Goal: Task Accomplishment & Management: Manage account settings

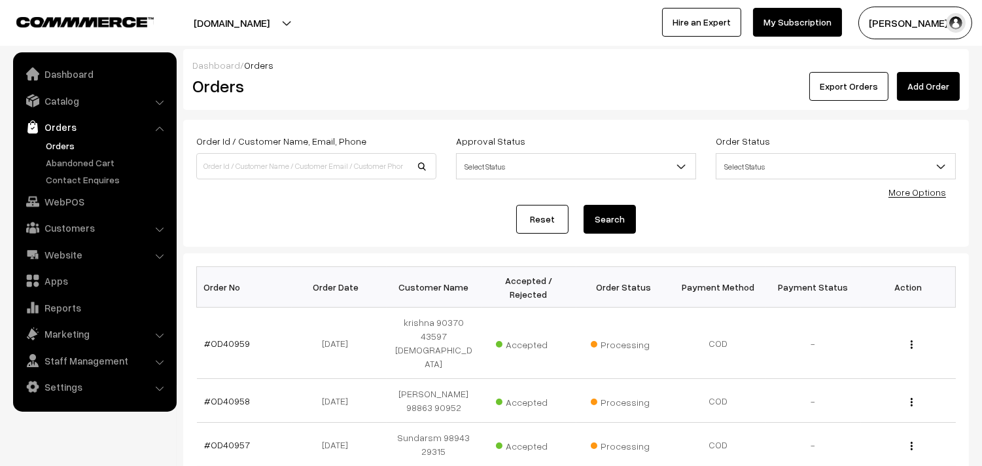
click at [72, 139] on link "Orders" at bounding box center [107, 146] width 129 height 14
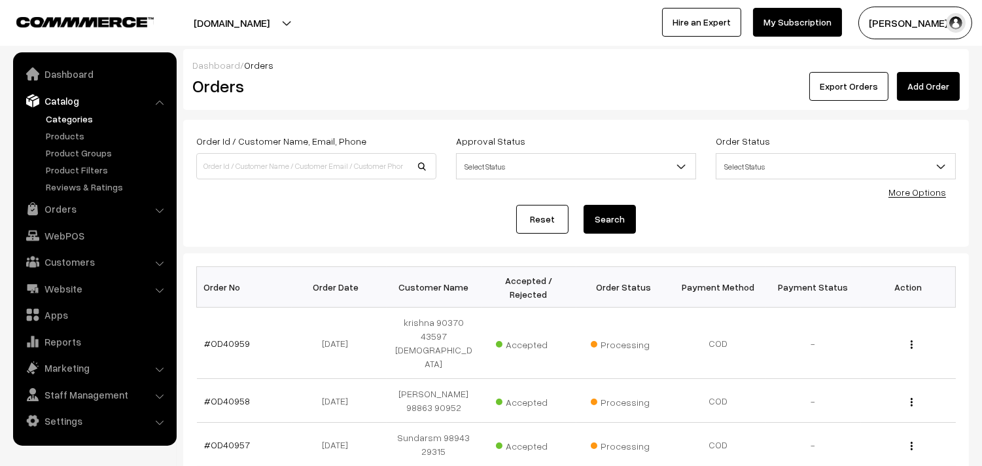
click at [68, 121] on link "Categories" at bounding box center [107, 119] width 129 height 14
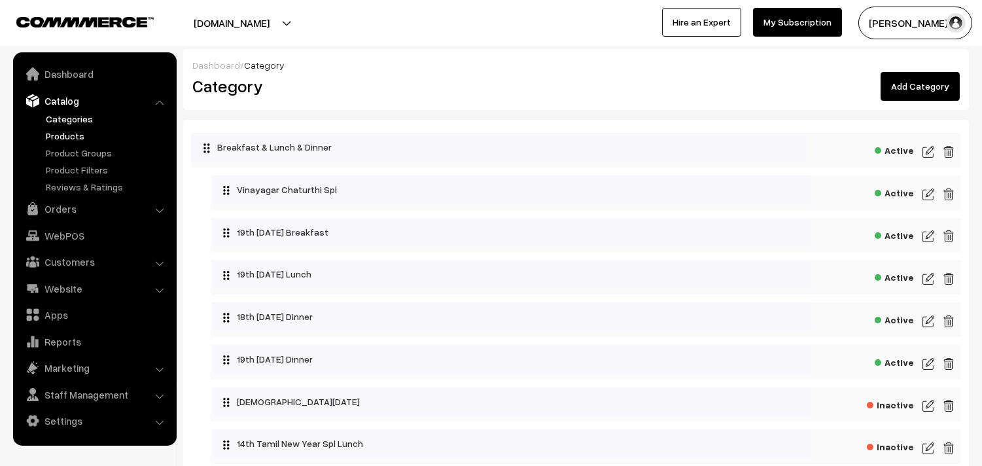
click at [82, 132] on link "Products" at bounding box center [107, 136] width 129 height 14
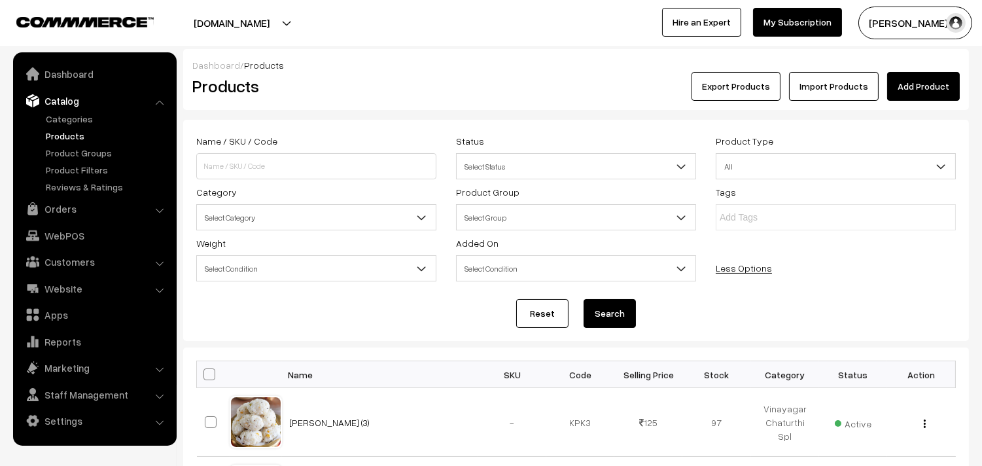
click at [258, 218] on span "Select Category" at bounding box center [316, 217] width 239 height 23
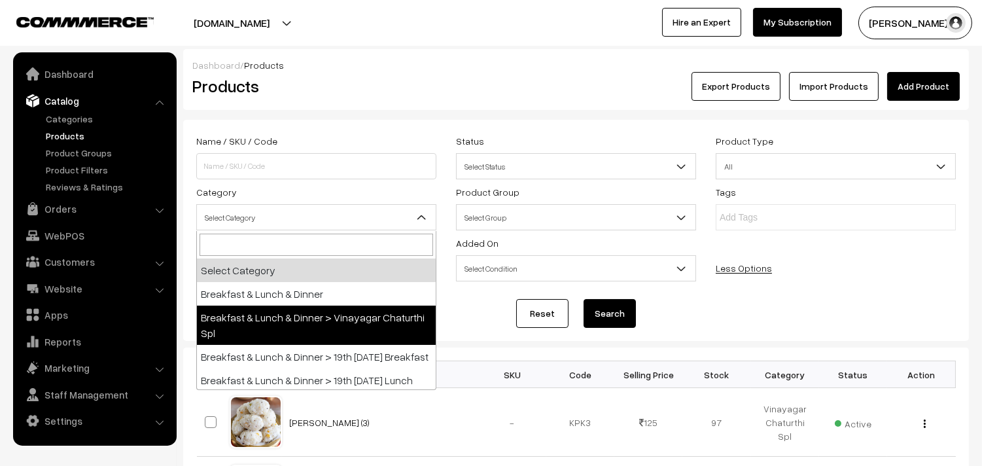
scroll to position [73, 0]
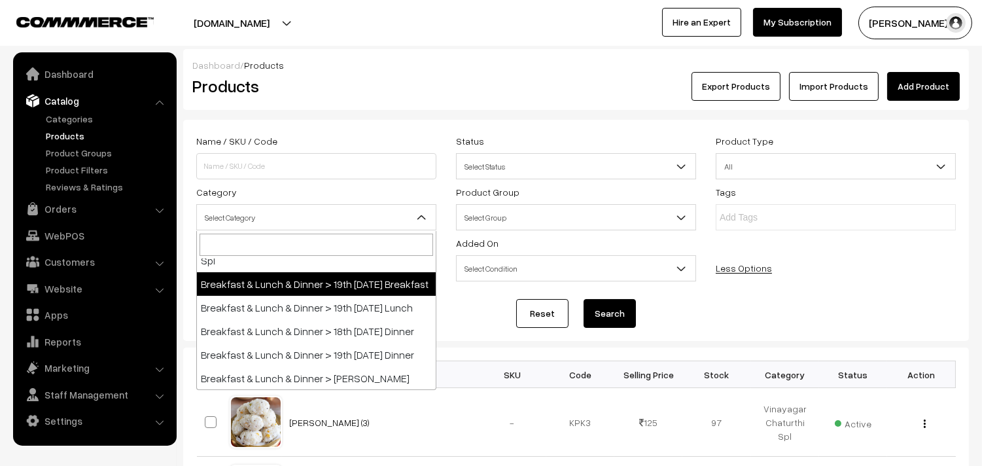
select select "91"
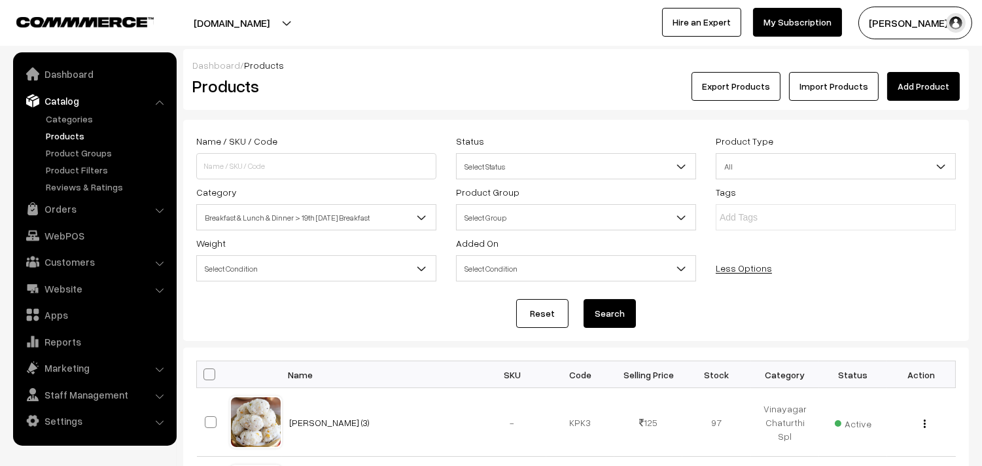
click at [605, 310] on button "Search" at bounding box center [609, 313] width 52 height 29
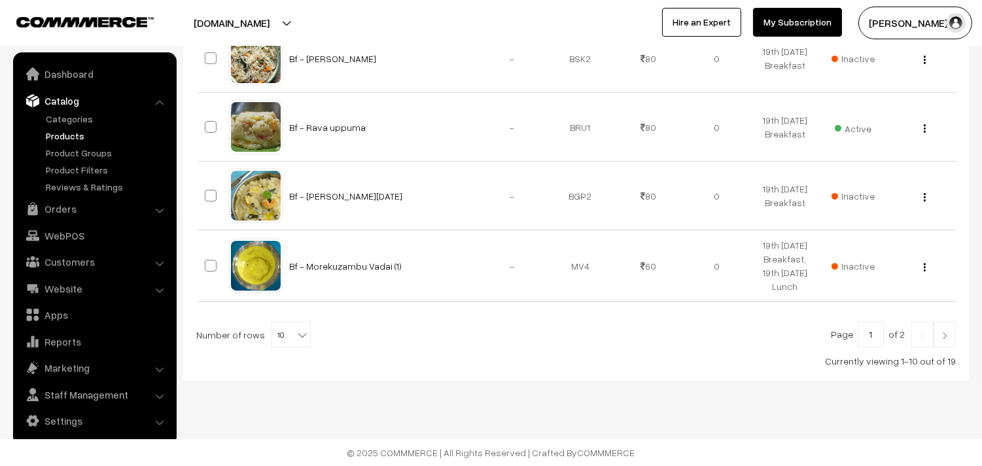
scroll to position [779, 0]
click at [296, 333] on b at bounding box center [302, 334] width 13 height 13
select select "100"
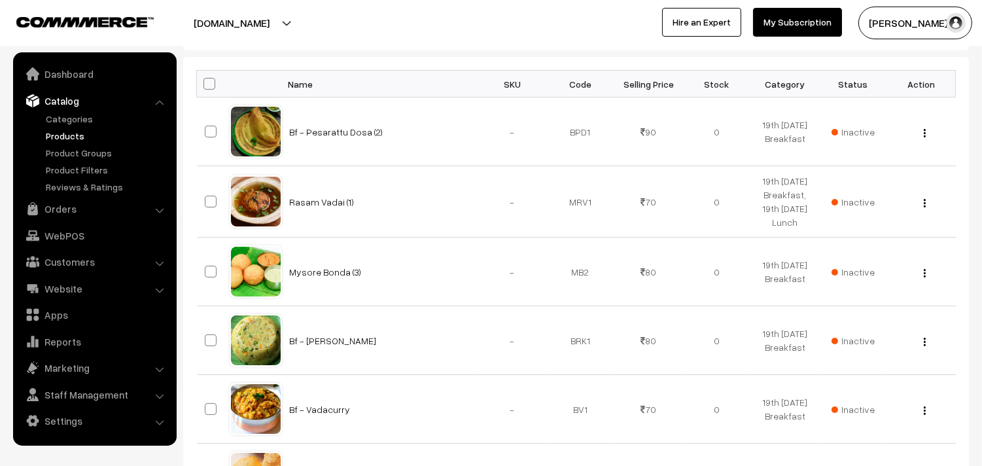
scroll to position [145, 0]
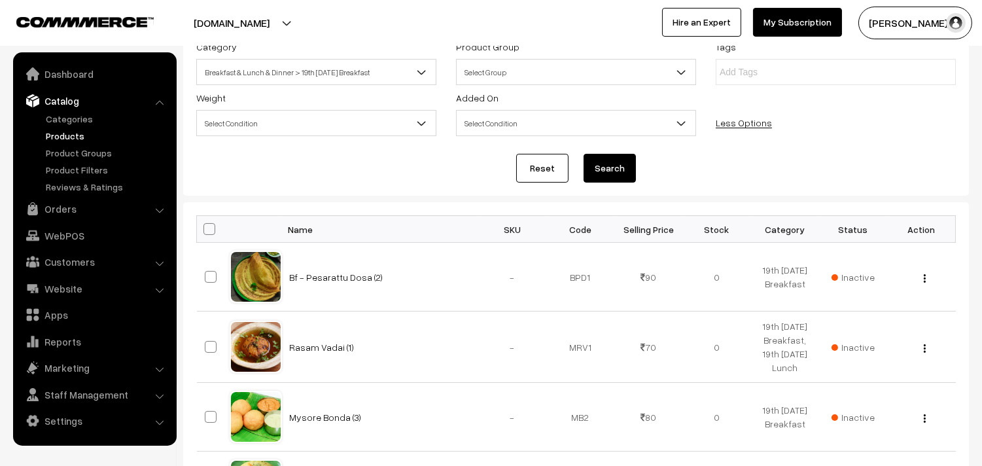
click at [203, 223] on th at bounding box center [213, 229] width 33 height 27
click at [205, 229] on span at bounding box center [209, 229] width 12 height 12
click at [205, 229] on input "checkbox" at bounding box center [201, 228] width 9 height 9
checkbox input "true"
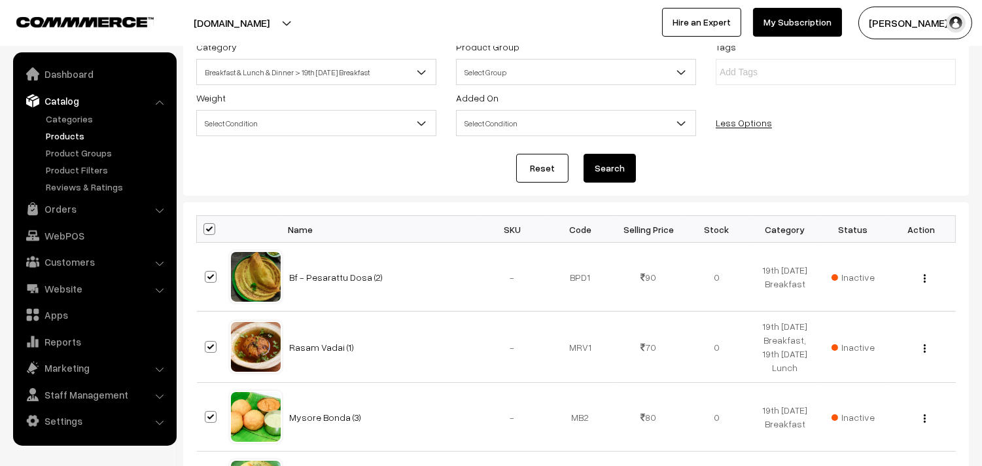
checkbox input "true"
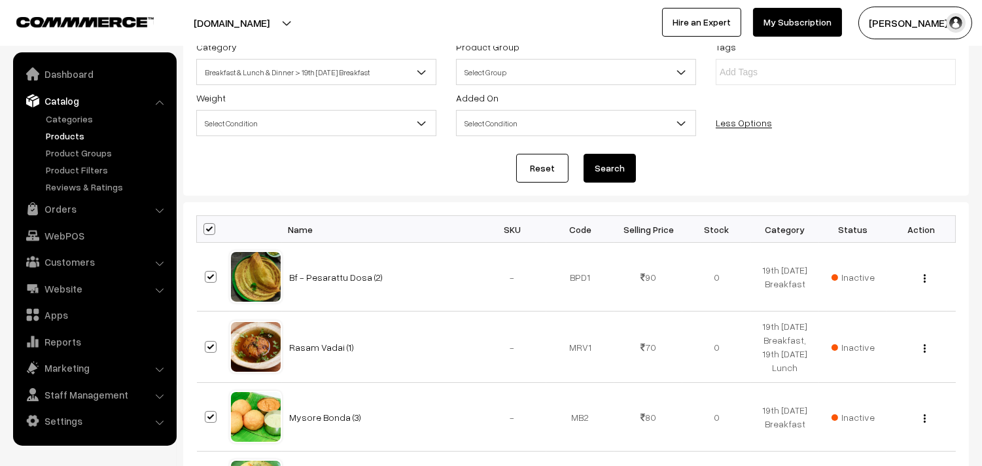
checkbox input "true"
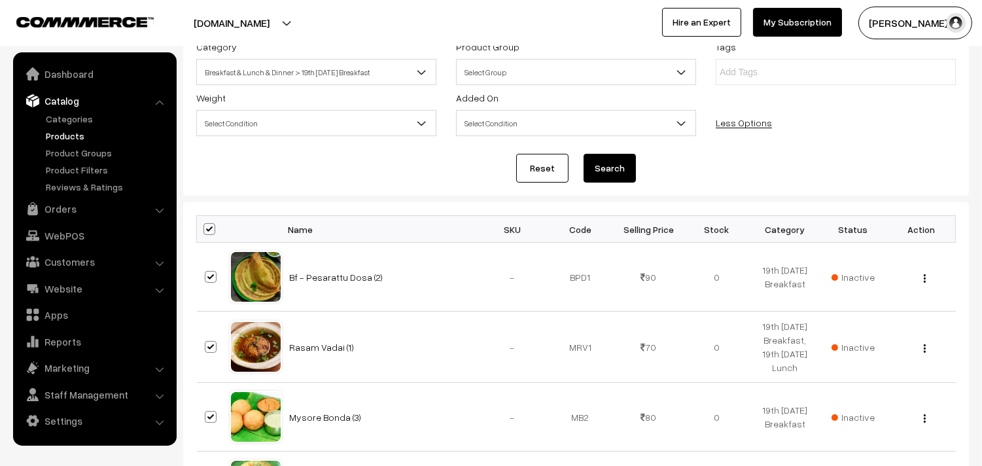
checkbox input "true"
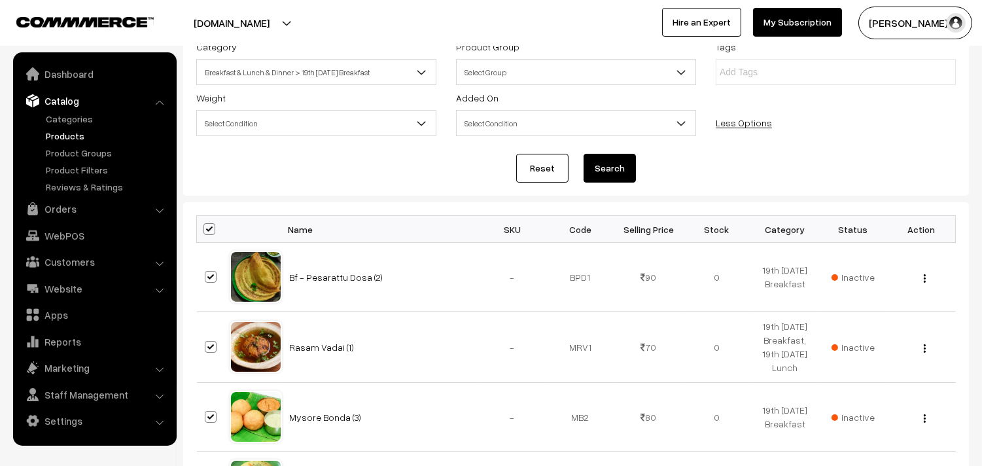
checkbox input "true"
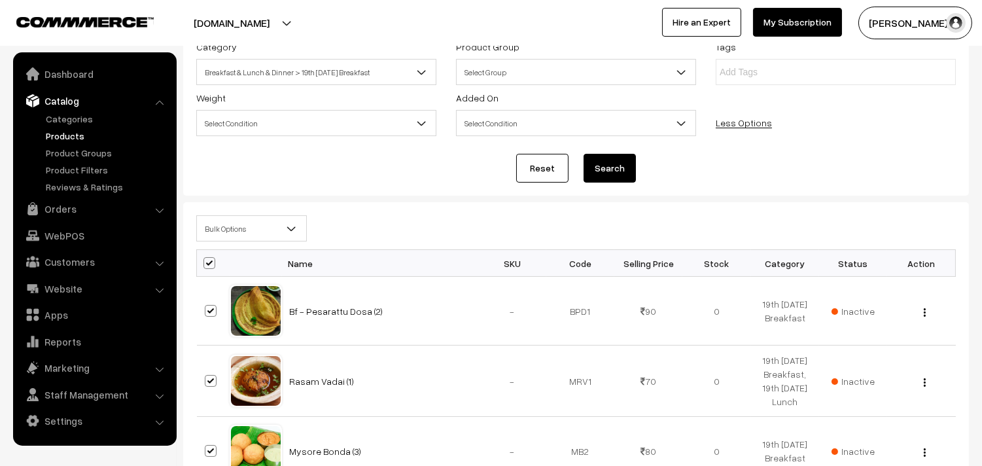
click at [216, 230] on span "Bulk Options" at bounding box center [251, 228] width 109 height 23
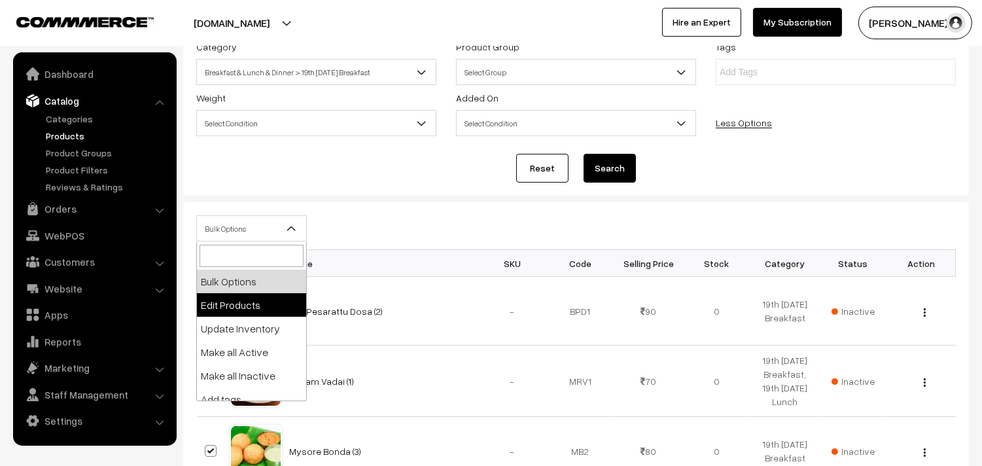
select select "editProduct"
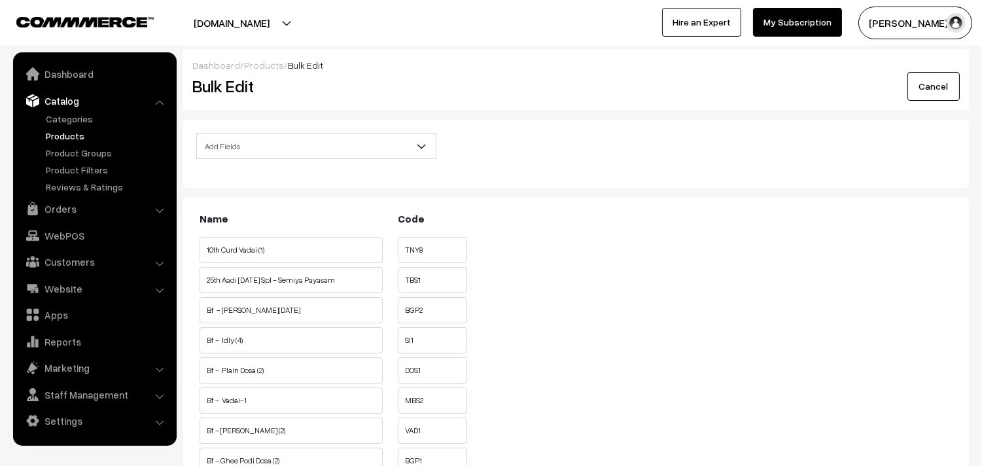
click at [269, 143] on span "Add Fields" at bounding box center [316, 146] width 239 height 23
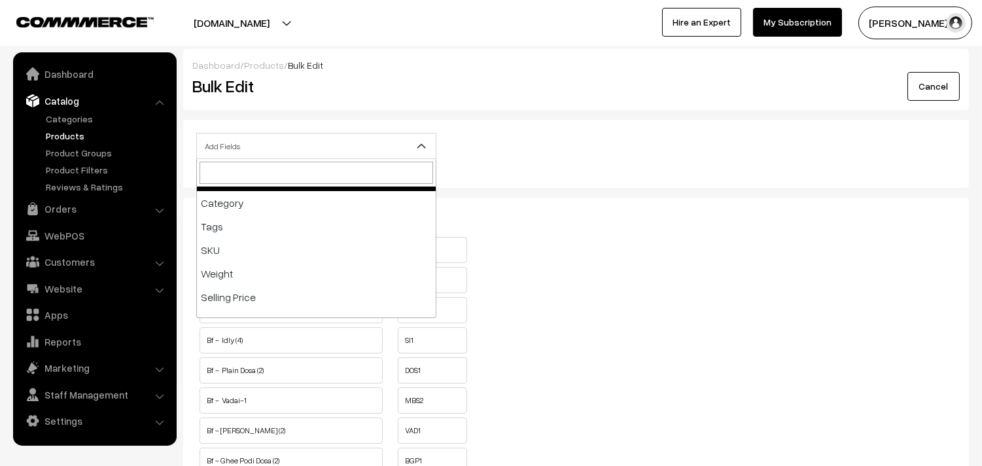
scroll to position [145, 0]
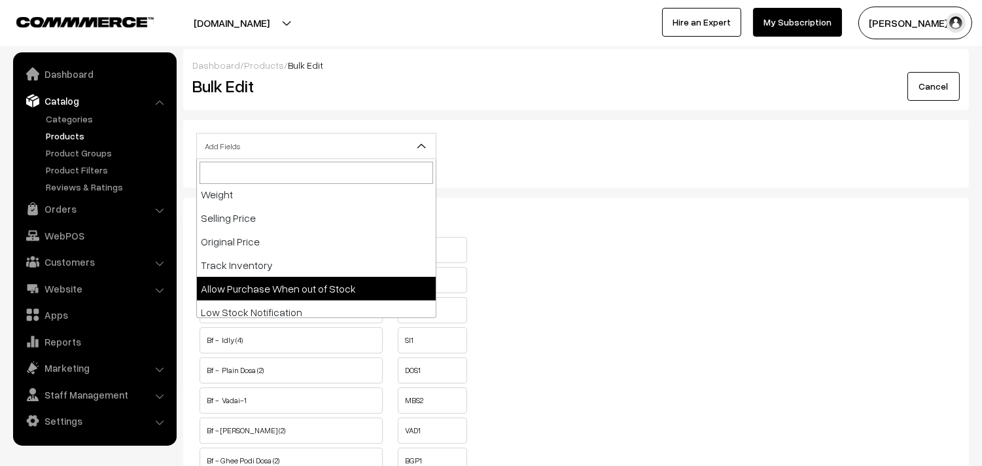
select select "allow-purchase"
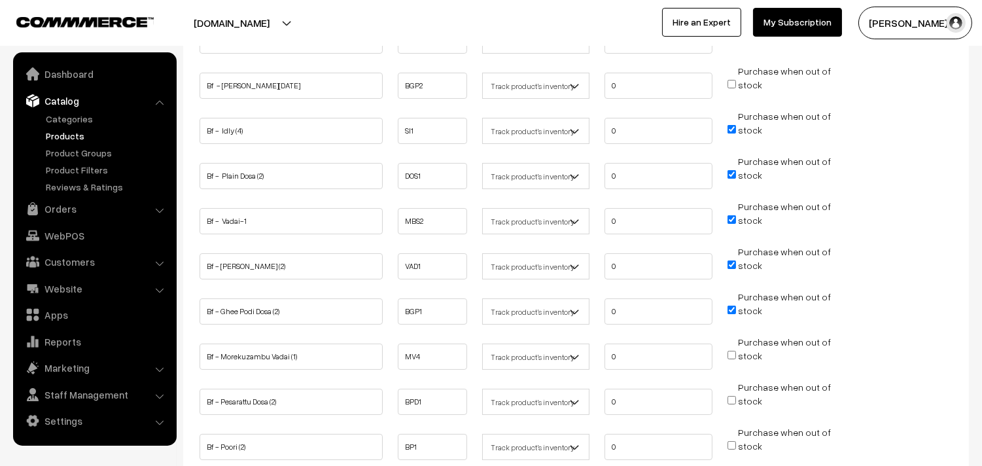
scroll to position [290, 0]
click at [729, 129] on input "Purchase when out of stock" at bounding box center [731, 129] width 9 height 9
checkbox input "false"
click at [730, 171] on input "Purchase when out of stock" at bounding box center [731, 174] width 9 height 9
checkbox input "false"
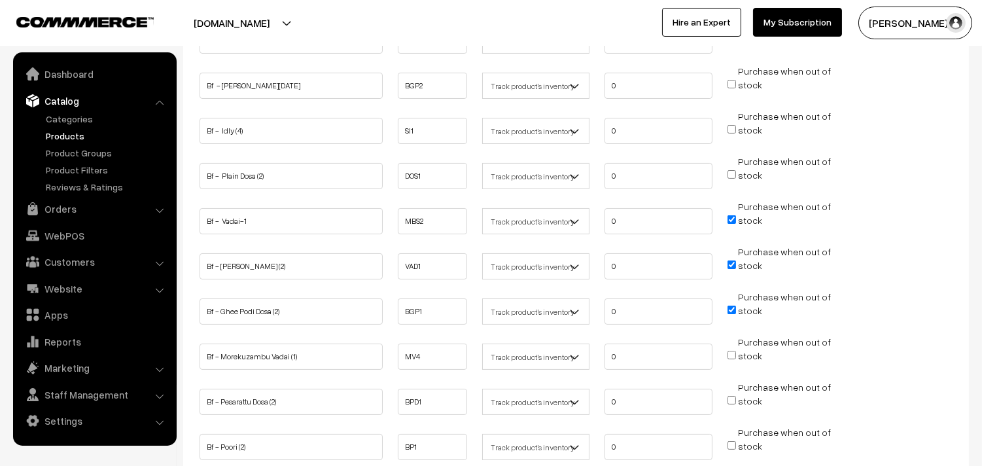
click at [731, 216] on input "Purchase when out of stock" at bounding box center [731, 219] width 9 height 9
checkbox input "false"
click at [733, 260] on input "Purchase when out of stock" at bounding box center [731, 264] width 9 height 9
checkbox input "false"
click at [728, 307] on input "Purchase when out of stock" at bounding box center [731, 309] width 9 height 9
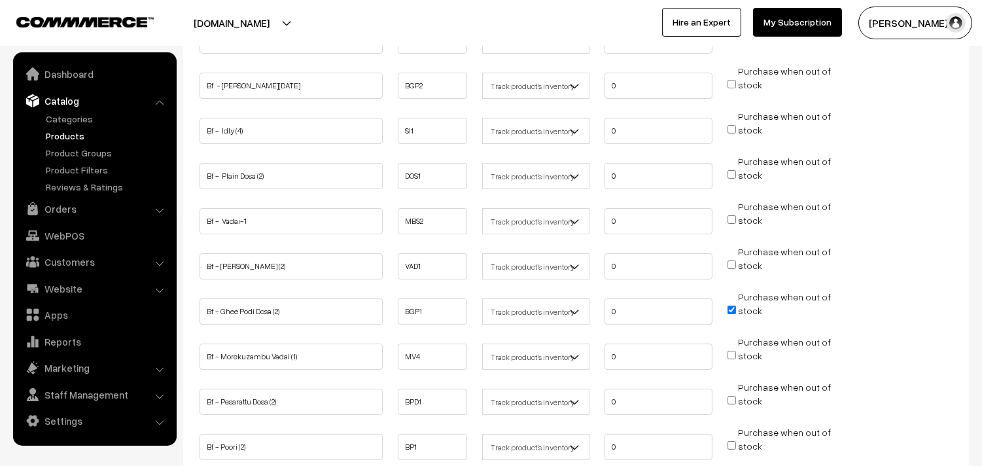
checkbox input "false"
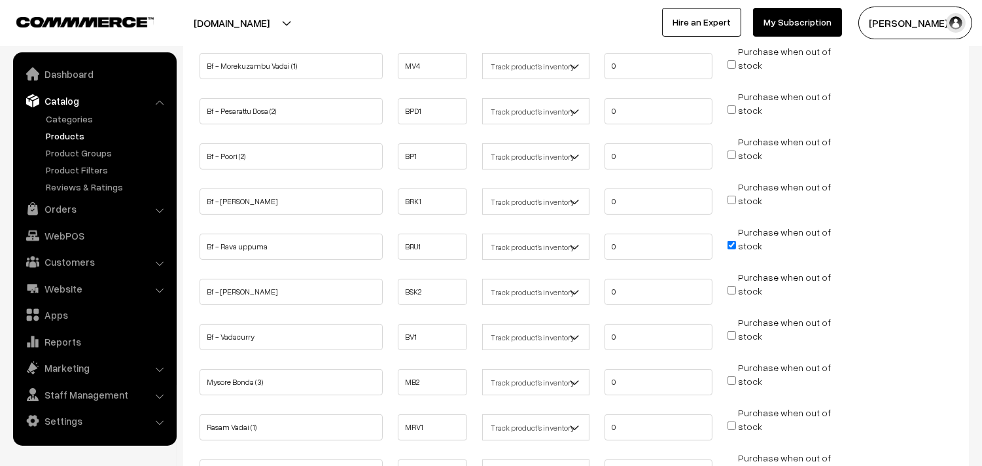
click at [735, 241] on input "Purchase when out of stock" at bounding box center [731, 245] width 9 height 9
checkbox input "false"
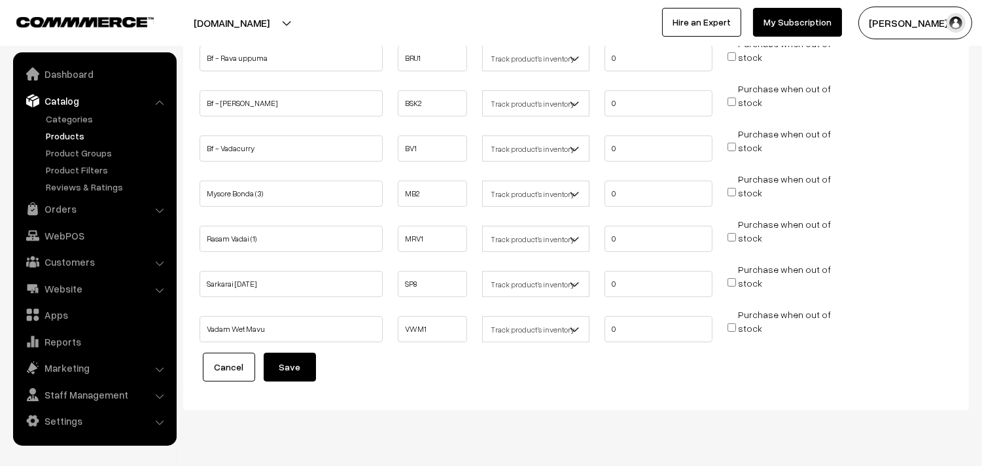
scroll to position [793, 0]
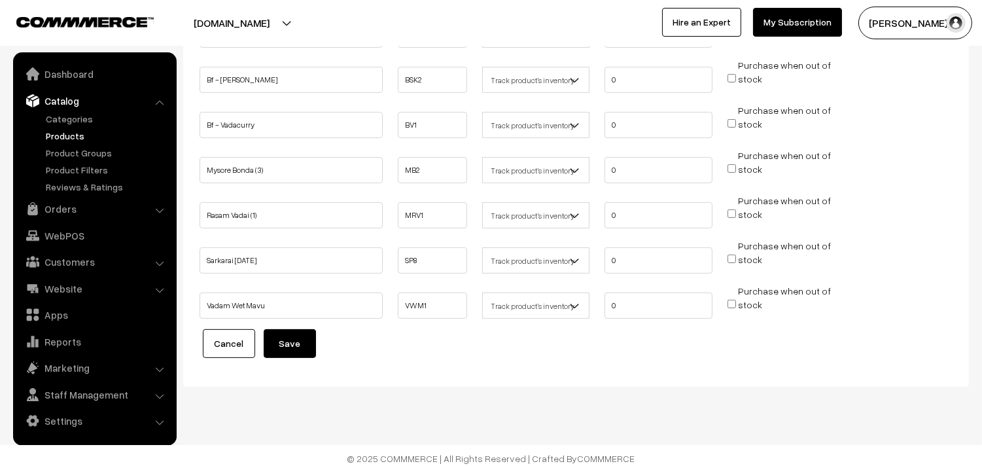
click at [296, 334] on button "Save" at bounding box center [290, 343] width 52 height 29
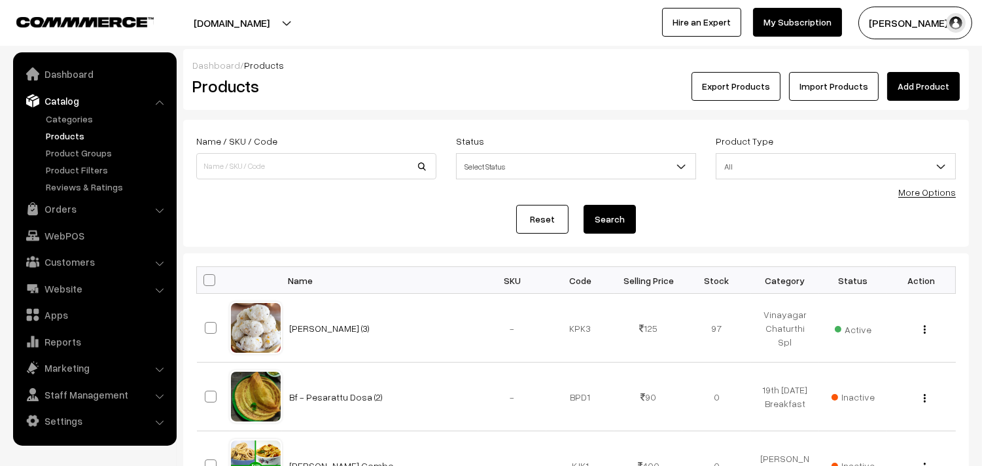
click at [900, 194] on form "Name / SKU / Code Status Select Status Active Inactive Select Status Product Ty…" at bounding box center [575, 183] width 785 height 127
click at [917, 193] on link "More Options" at bounding box center [927, 191] width 58 height 11
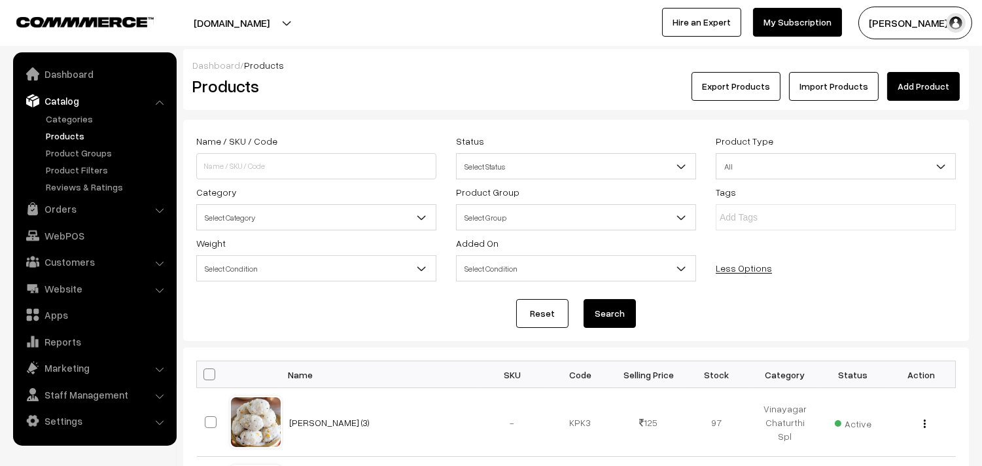
click at [250, 224] on span "Select Category" at bounding box center [316, 217] width 239 height 23
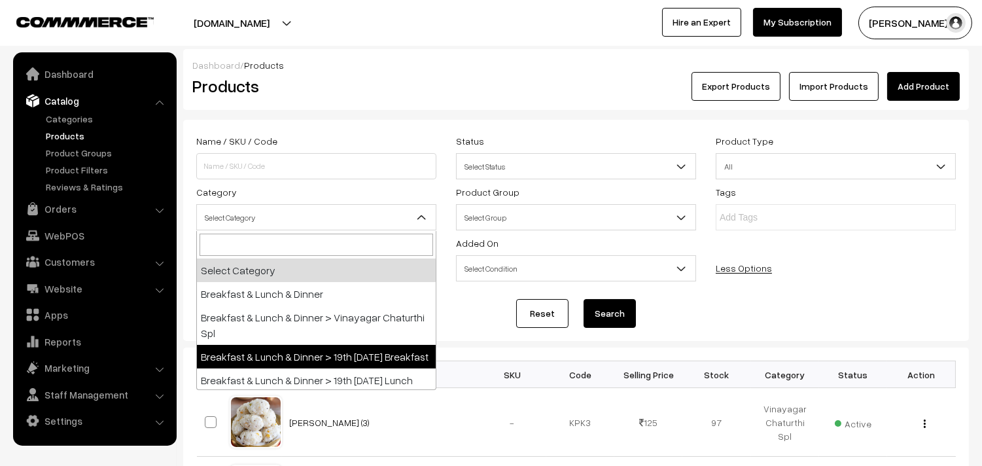
scroll to position [73, 0]
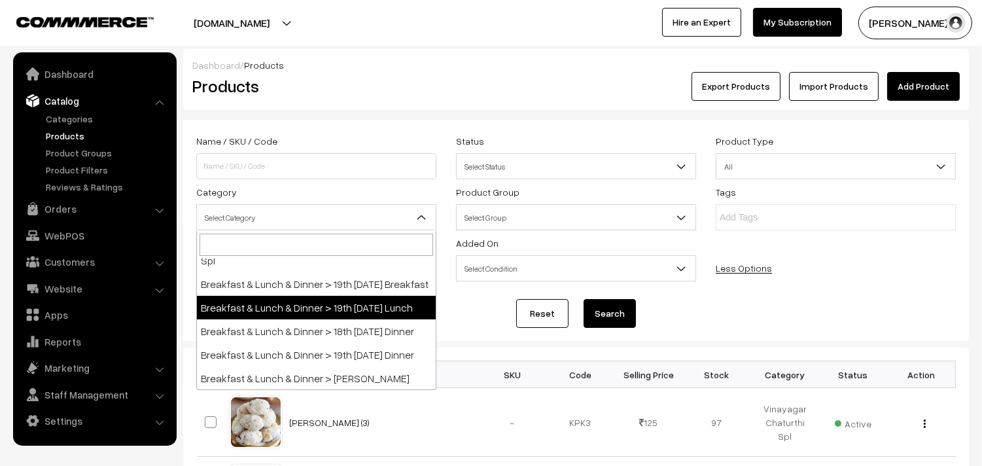
select select "95"
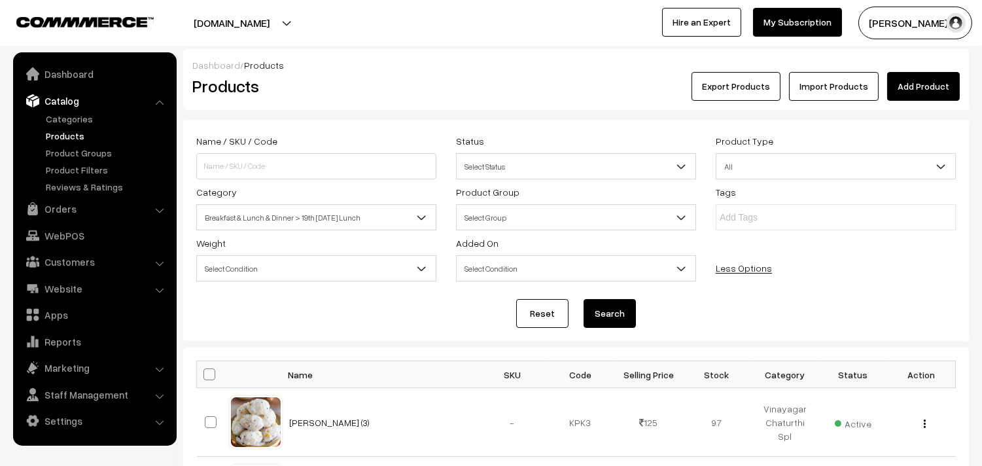
click at [624, 313] on button "Search" at bounding box center [609, 313] width 52 height 29
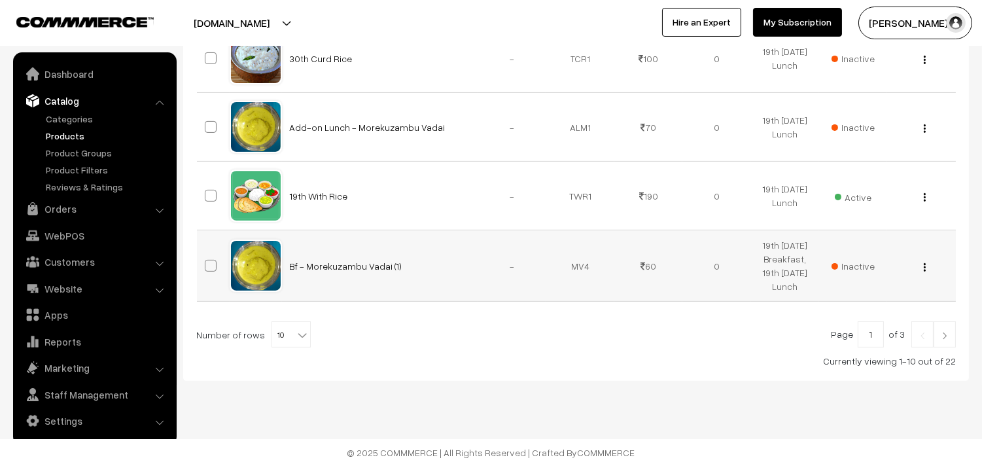
scroll to position [779, 0]
click at [282, 331] on span "10" at bounding box center [291, 335] width 38 height 26
select select "60"
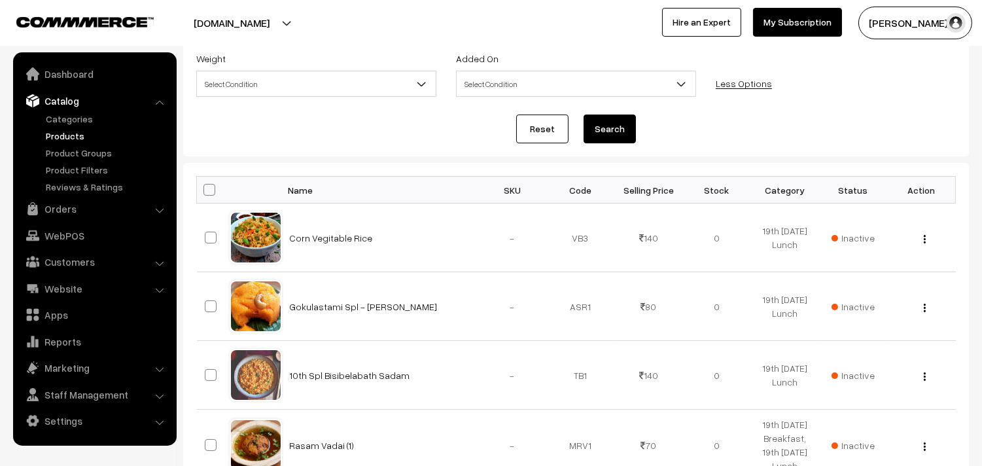
scroll to position [145, 0]
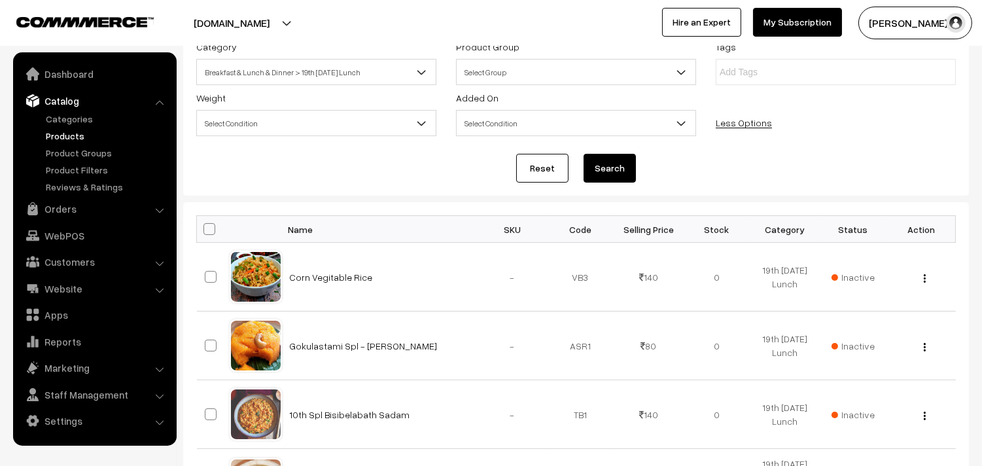
click at [204, 229] on span at bounding box center [209, 229] width 12 height 12
click at [204, 229] on input "checkbox" at bounding box center [201, 228] width 9 height 9
checkbox input "true"
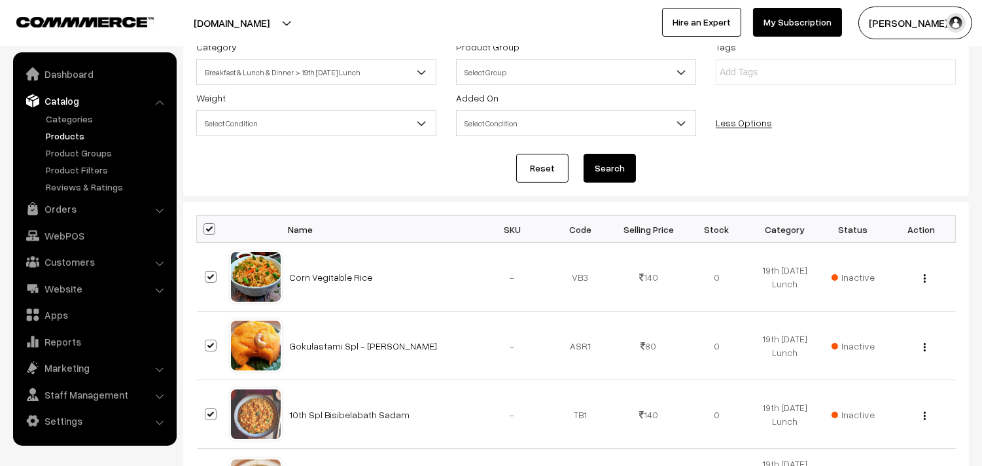
checkbox input "true"
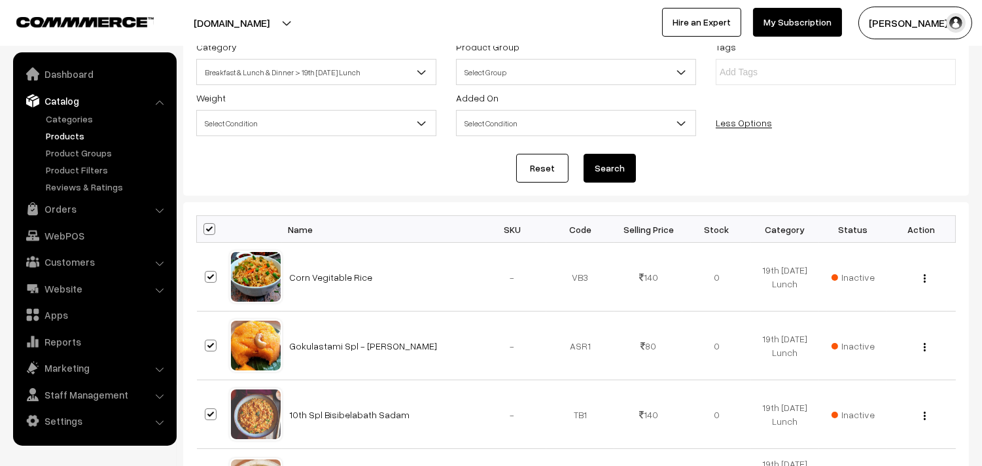
checkbox input "true"
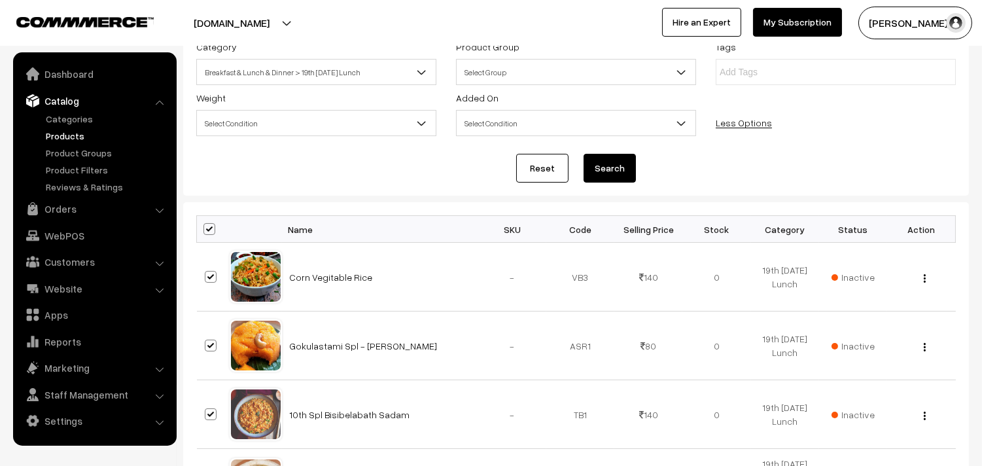
checkbox input "true"
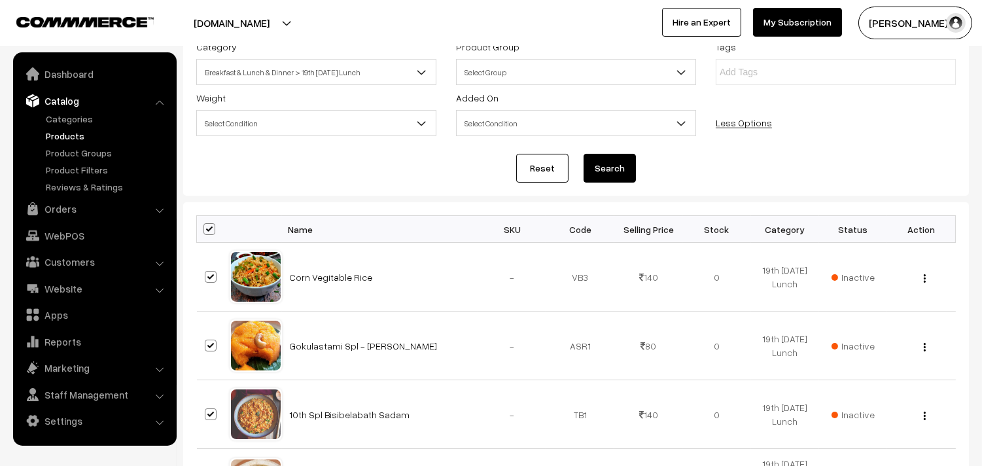
checkbox input "true"
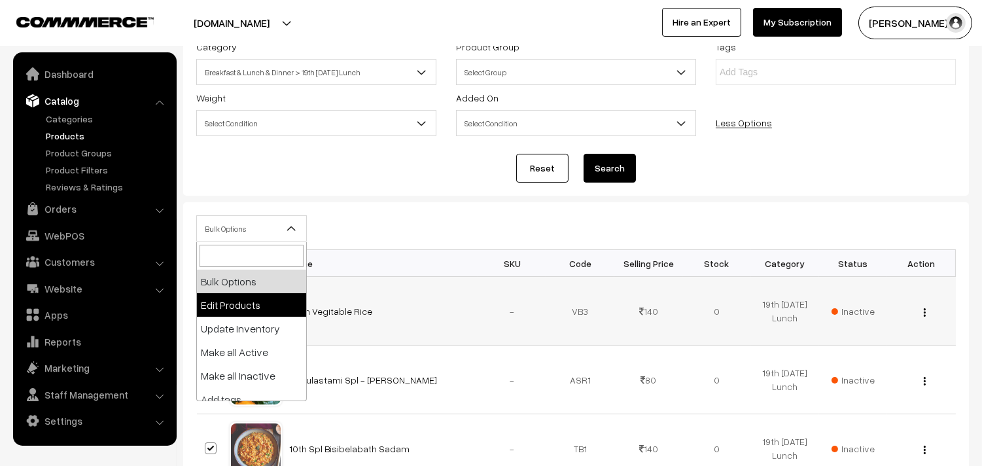
select select "editProduct"
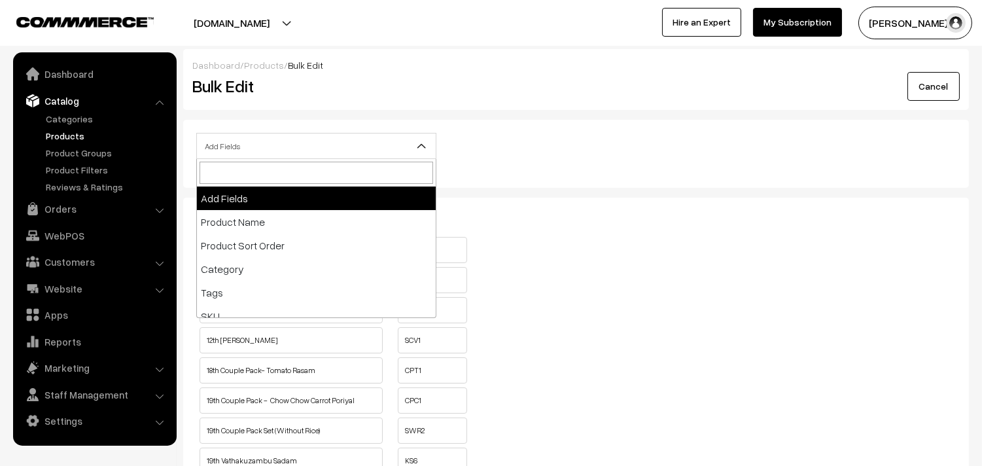
click at [259, 151] on span "Add Fields" at bounding box center [316, 146] width 239 height 23
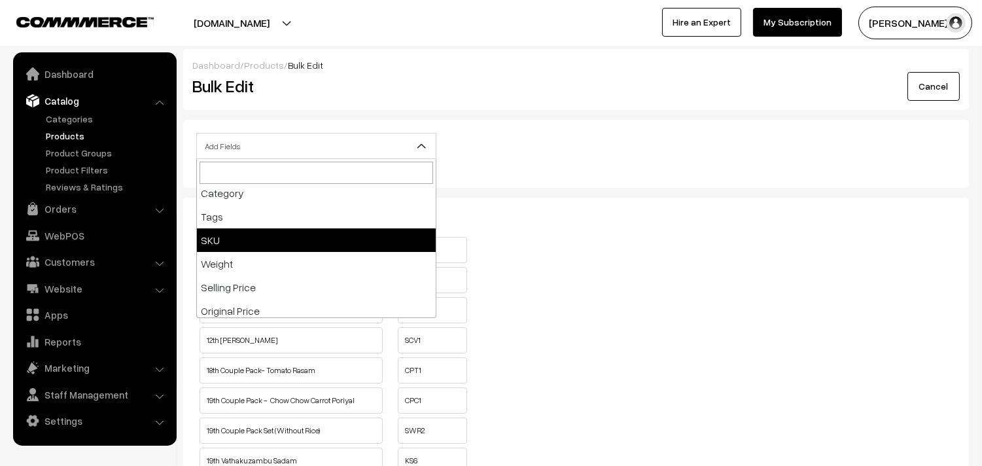
scroll to position [145, 0]
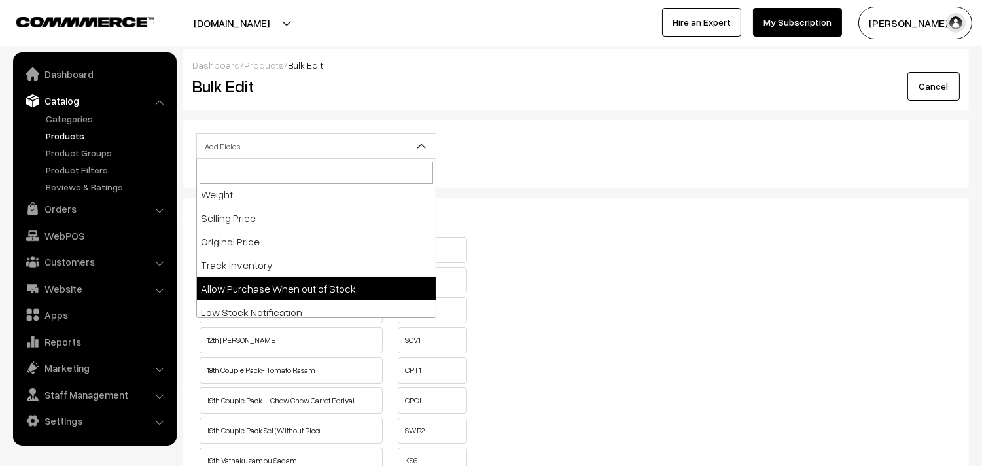
select select "allow-purchase"
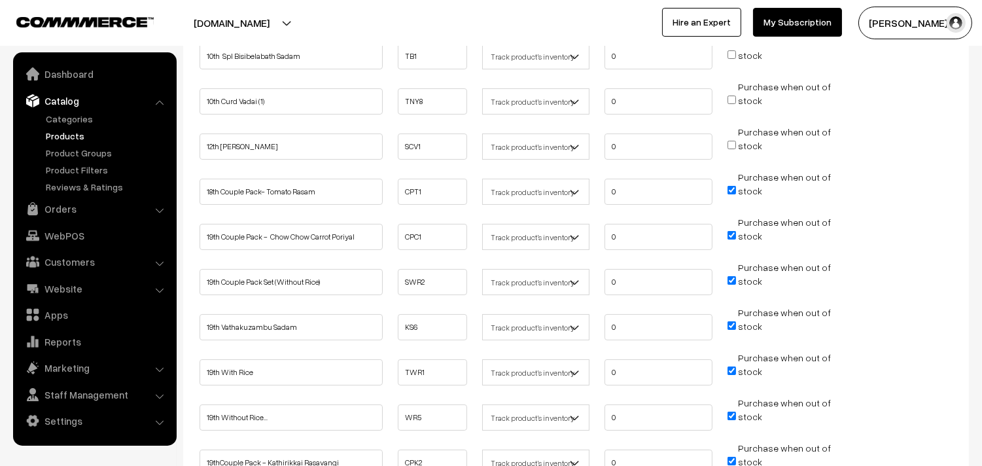
scroll to position [290, 0]
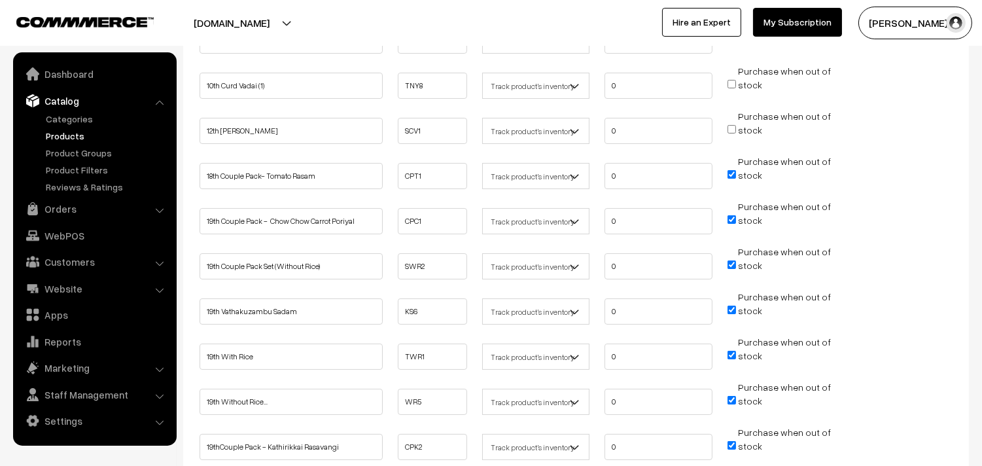
click at [731, 173] on input "Purchase when out of stock" at bounding box center [731, 174] width 9 height 9
checkbox input "false"
click at [732, 216] on input "Purchase when out of stock" at bounding box center [731, 219] width 9 height 9
checkbox input "false"
click at [730, 263] on input "Purchase when out of stock" at bounding box center [731, 264] width 9 height 9
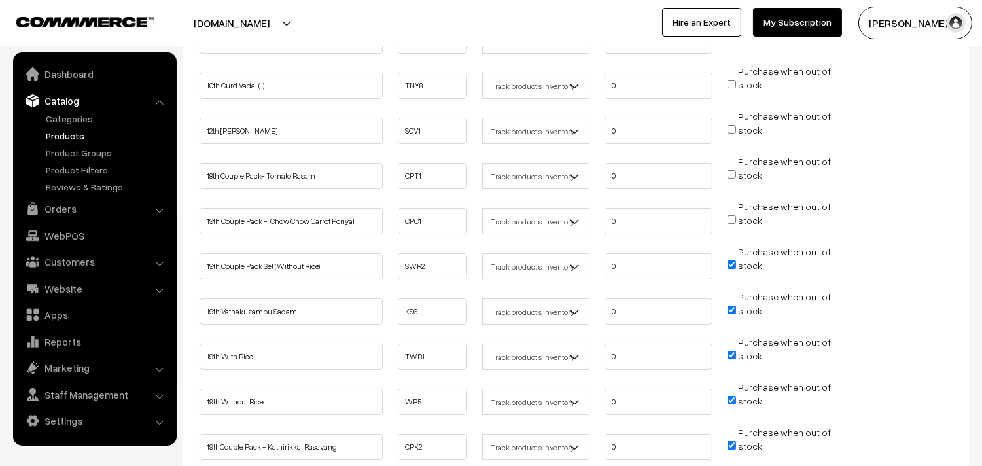
checkbox input "false"
click at [734, 306] on input "Purchase when out of stock" at bounding box center [731, 309] width 9 height 9
checkbox input "false"
click at [730, 351] on input "Purchase when out of stock" at bounding box center [731, 355] width 9 height 9
checkbox input "false"
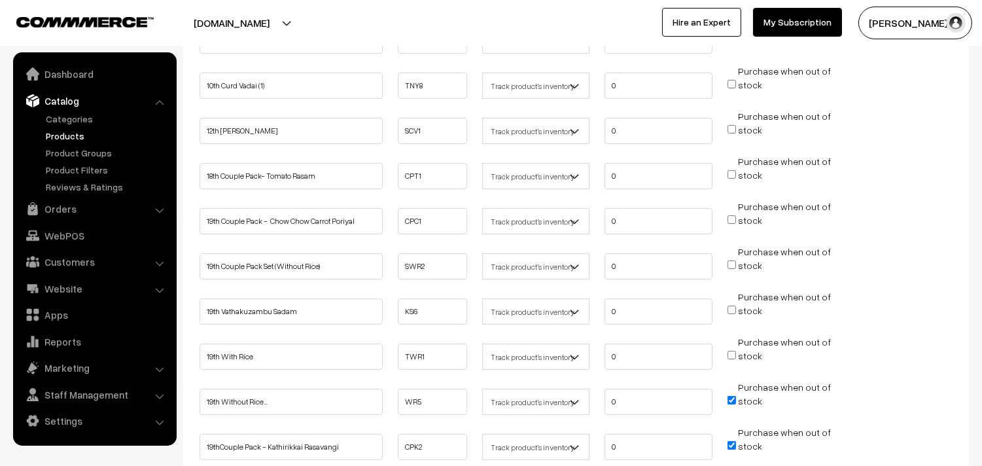
click at [734, 398] on input "Purchase when out of stock" at bounding box center [731, 400] width 9 height 9
checkbox input "false"
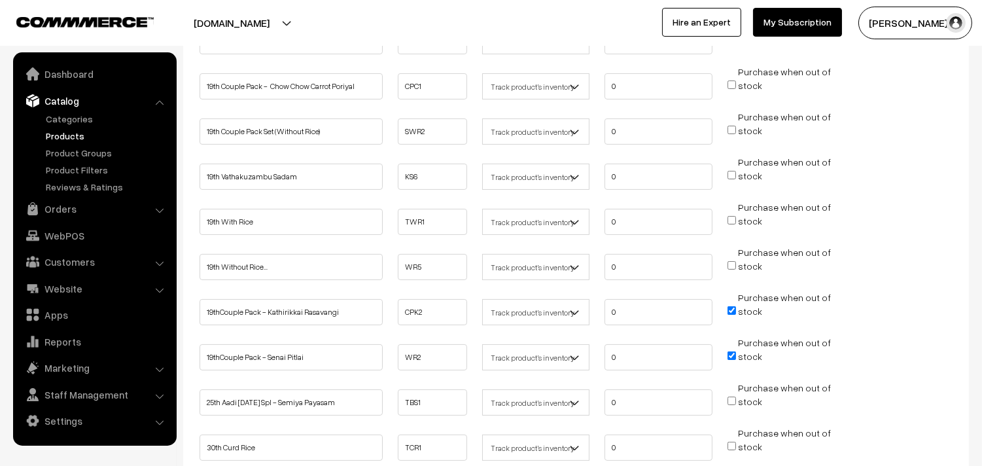
scroll to position [436, 0]
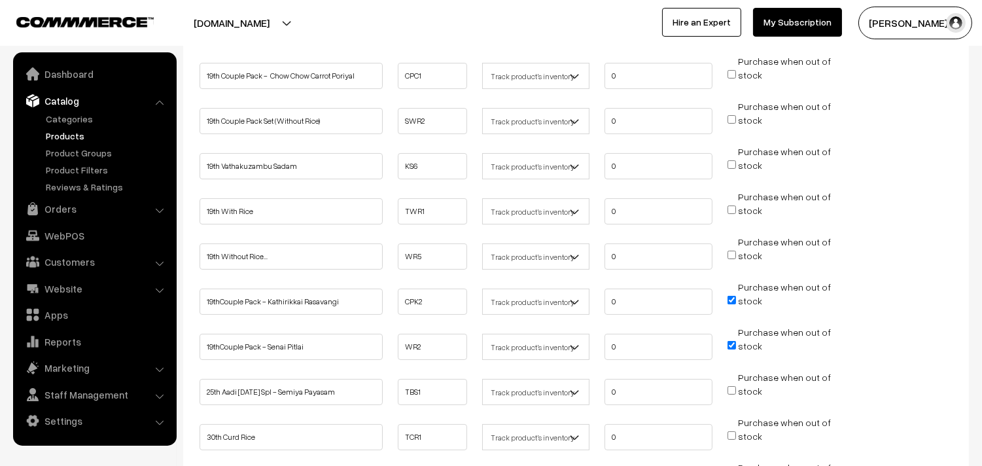
click at [730, 296] on input "Purchase when out of stock" at bounding box center [731, 300] width 9 height 9
checkbox input "false"
click at [729, 341] on input "Purchase when out of stock" at bounding box center [731, 345] width 9 height 9
checkbox input "false"
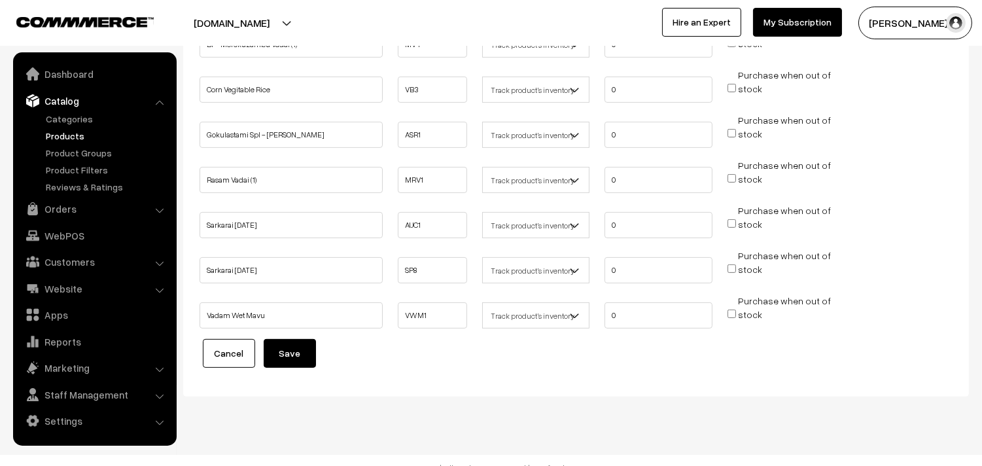
scroll to position [927, 0]
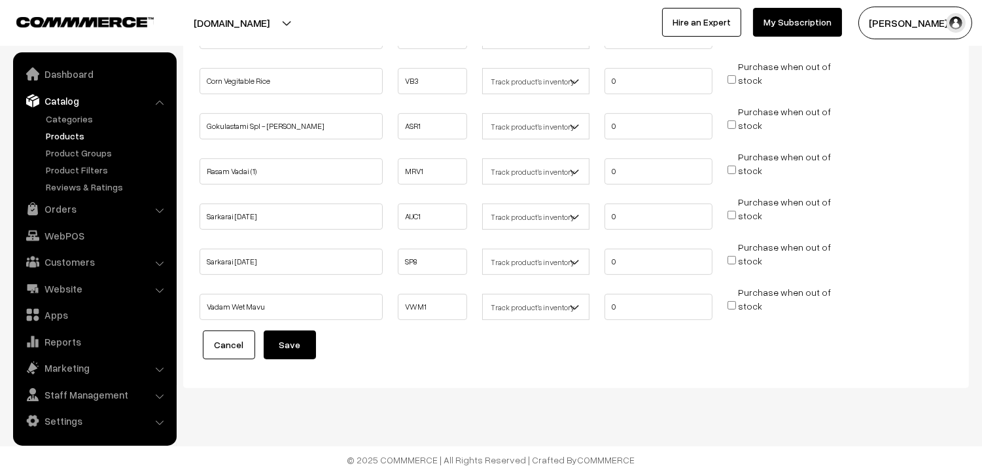
click at [295, 330] on button "Save" at bounding box center [290, 344] width 52 height 29
